Goal: Task Accomplishment & Management: Manage account settings

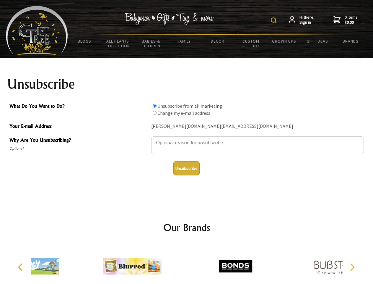
click at [275, 20] on img at bounding box center [274, 20] width 6 height 6
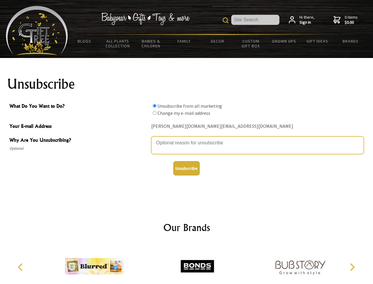
click at [187, 138] on textarea "Why Are You Unsubscribing?" at bounding box center [257, 145] width 213 height 18
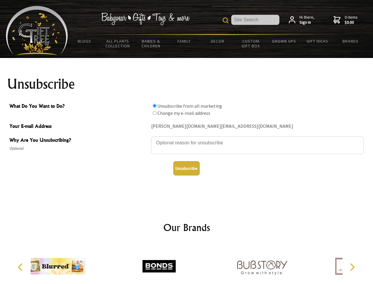
click at [154, 105] on input "What Do You Want to Do?" at bounding box center [155, 106] width 4 height 4
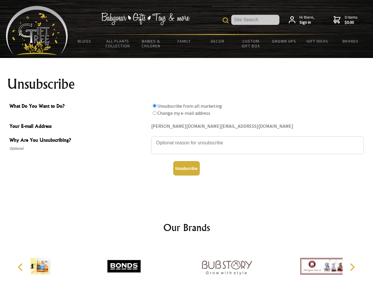
click at [154, 113] on input "What Do You Want to Do?" at bounding box center [155, 113] width 4 height 4
radio input "true"
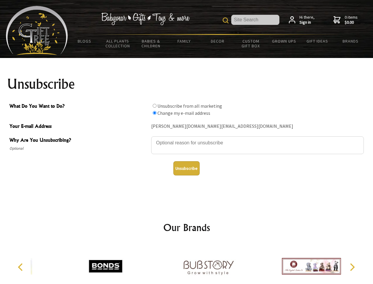
click at [186, 168] on button "Unsubscribe" at bounding box center [186, 168] width 26 height 14
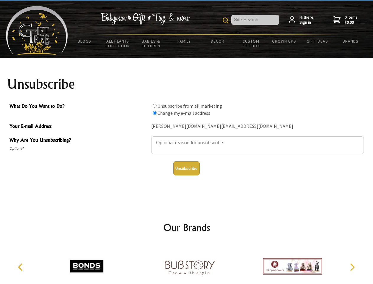
click at [187, 263] on img at bounding box center [189, 266] width 59 height 44
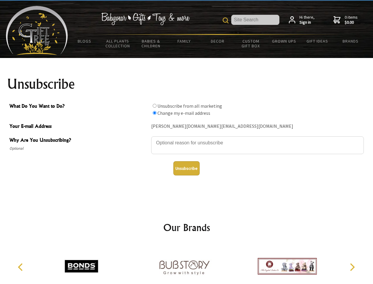
click at [21, 267] on icon "Previous" at bounding box center [21, 267] width 8 height 8
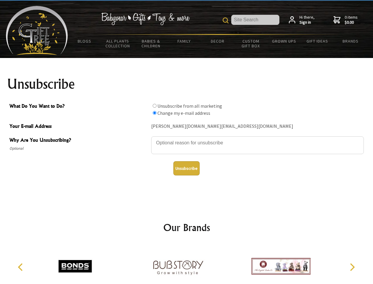
click at [352, 267] on icon "Next" at bounding box center [352, 267] width 8 height 8
